Goal: Task Accomplishment & Management: Complete application form

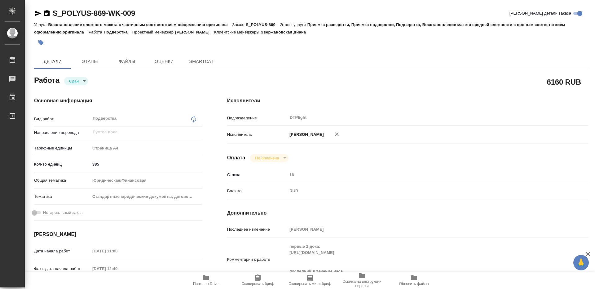
type textarea "x"
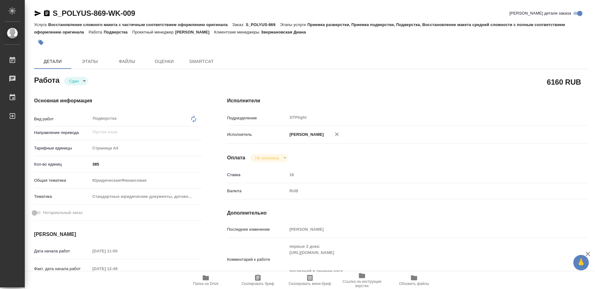
type textarea "x"
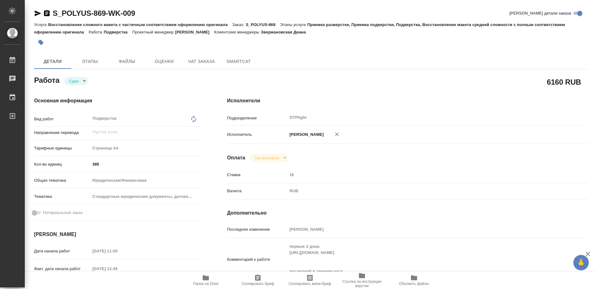
type textarea "x"
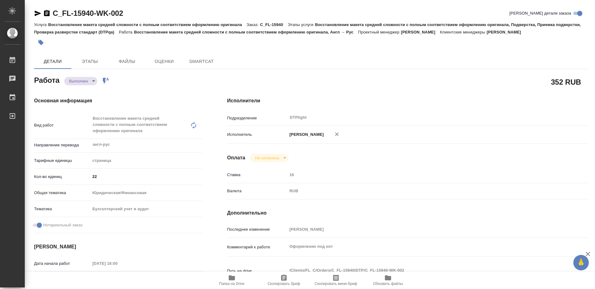
type textarea "x"
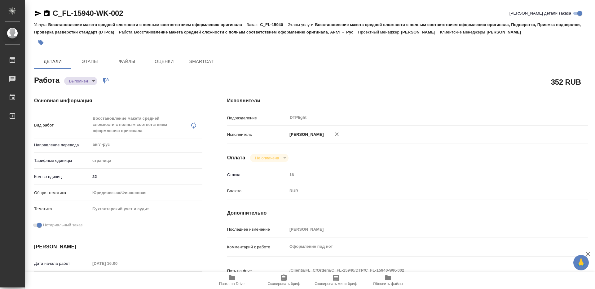
type textarea "x"
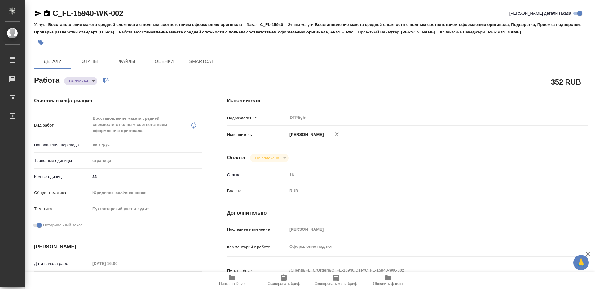
type textarea "x"
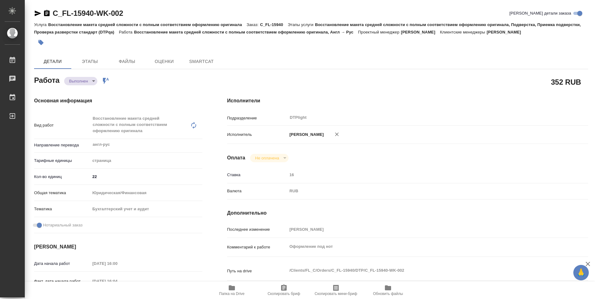
type textarea "x"
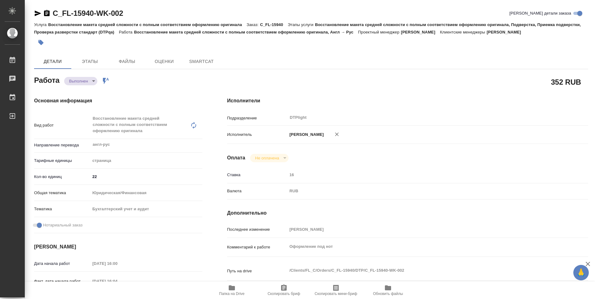
type textarea "x"
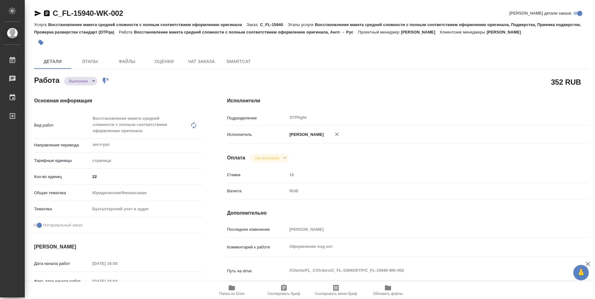
type textarea "x"
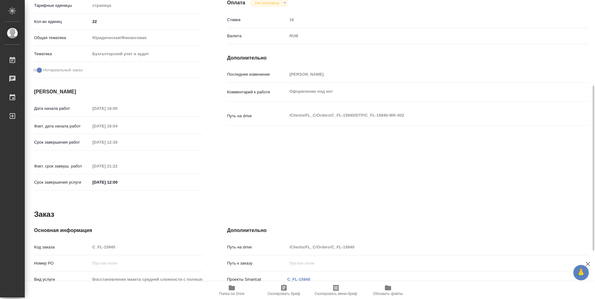
type textarea "x"
